Goal: Ask a question

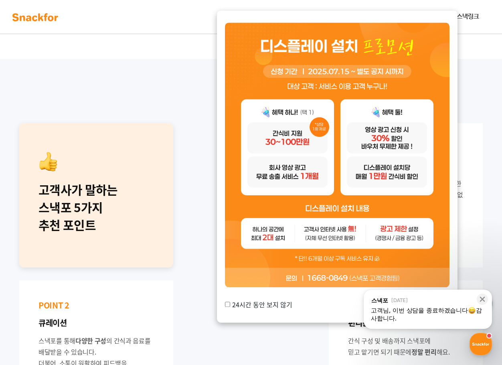
scroll to position [1042, 0]
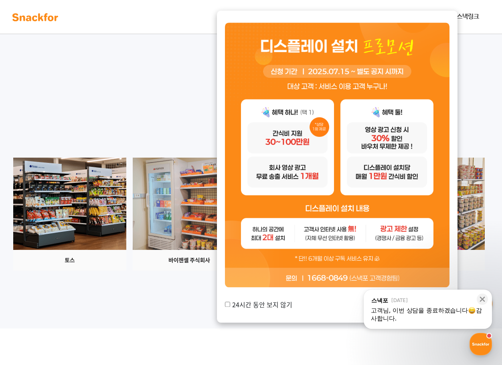
click at [257, 307] on label "24시간 동안 보지 않기" at bounding box center [258, 304] width 67 height 10
click at [230, 307] on input "24시간 동안 보지 않기" at bounding box center [227, 303] width 5 height 5
checkbox input "true"
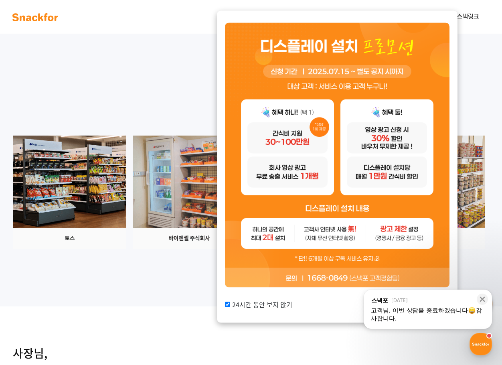
scroll to position [1082, 0]
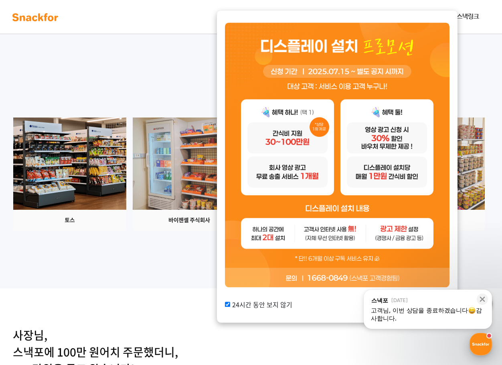
click at [475, 348] on div "button" at bounding box center [480, 344] width 22 height 22
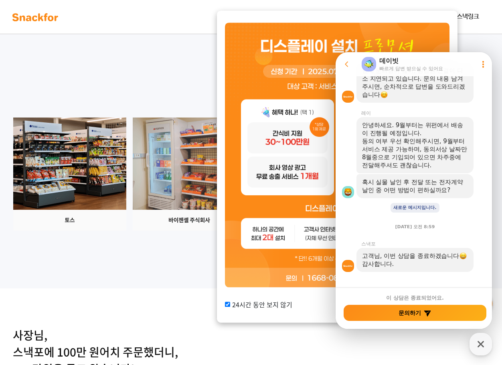
scroll to position [635, 0]
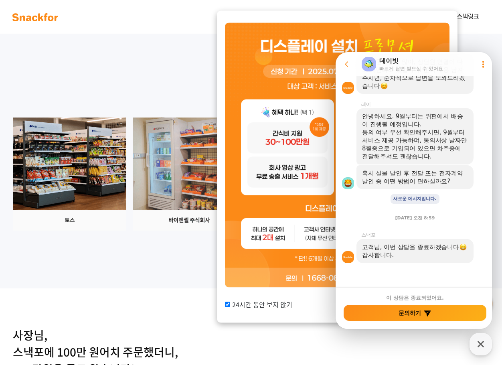
click at [351, 60] on button "Go to previous page" at bounding box center [349, 64] width 21 height 16
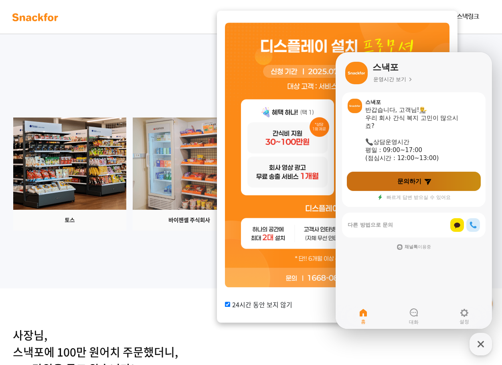
click at [436, 177] on link "문의하기" at bounding box center [414, 181] width 134 height 19
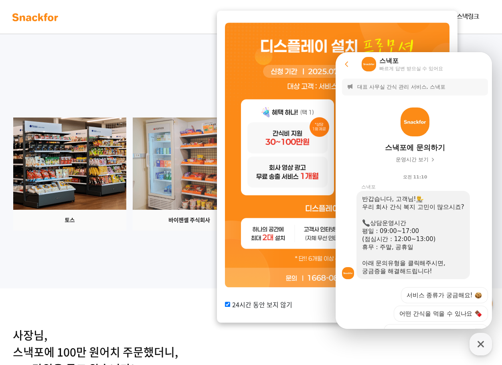
click at [346, 62] on icon at bounding box center [347, 64] width 8 height 8
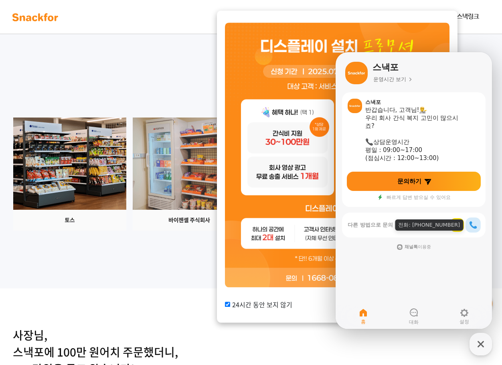
click at [467, 220] on div at bounding box center [465, 225] width 30 height 14
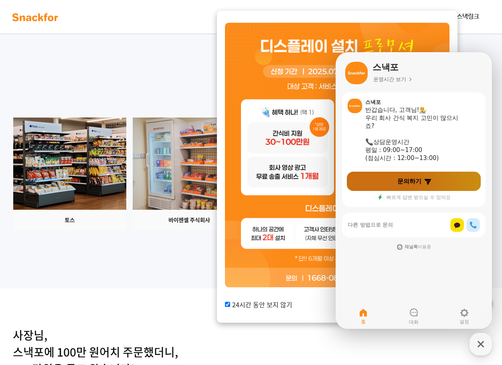
click at [450, 172] on link "문의하기" at bounding box center [414, 181] width 134 height 19
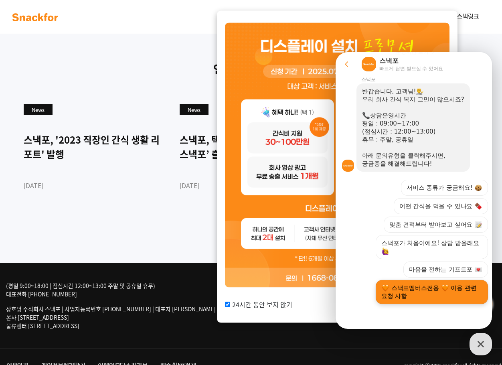
scroll to position [2484, 0]
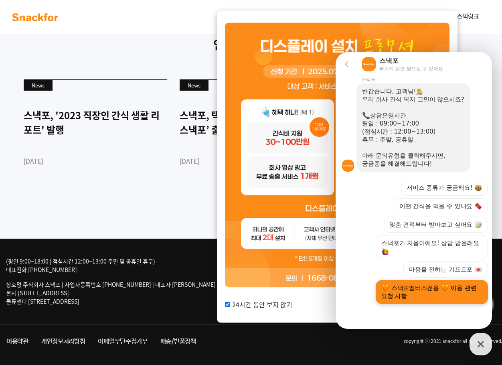
click at [431, 297] on button "스낵포멤버스전용 이용 관련 요청 사항" at bounding box center [432, 292] width 112 height 24
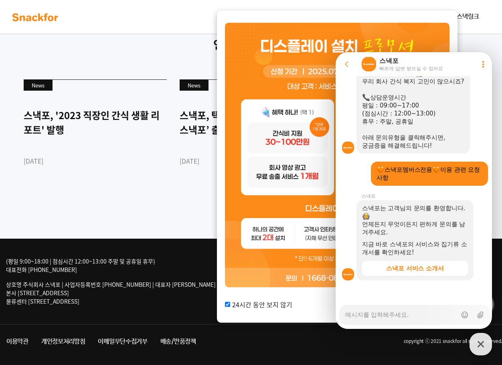
scroll to position [126, 0]
type textarea "x"
